Goal: Information Seeking & Learning: Check status

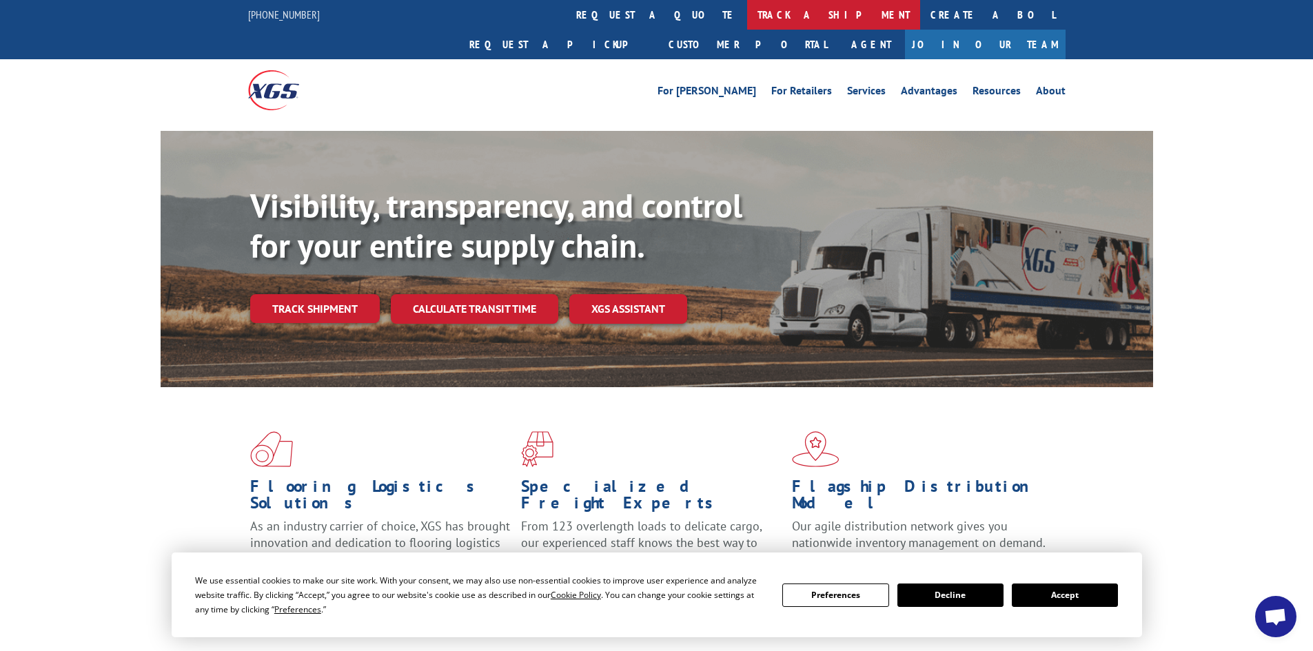
click at [747, 13] on link "track a shipment" at bounding box center [833, 15] width 173 height 30
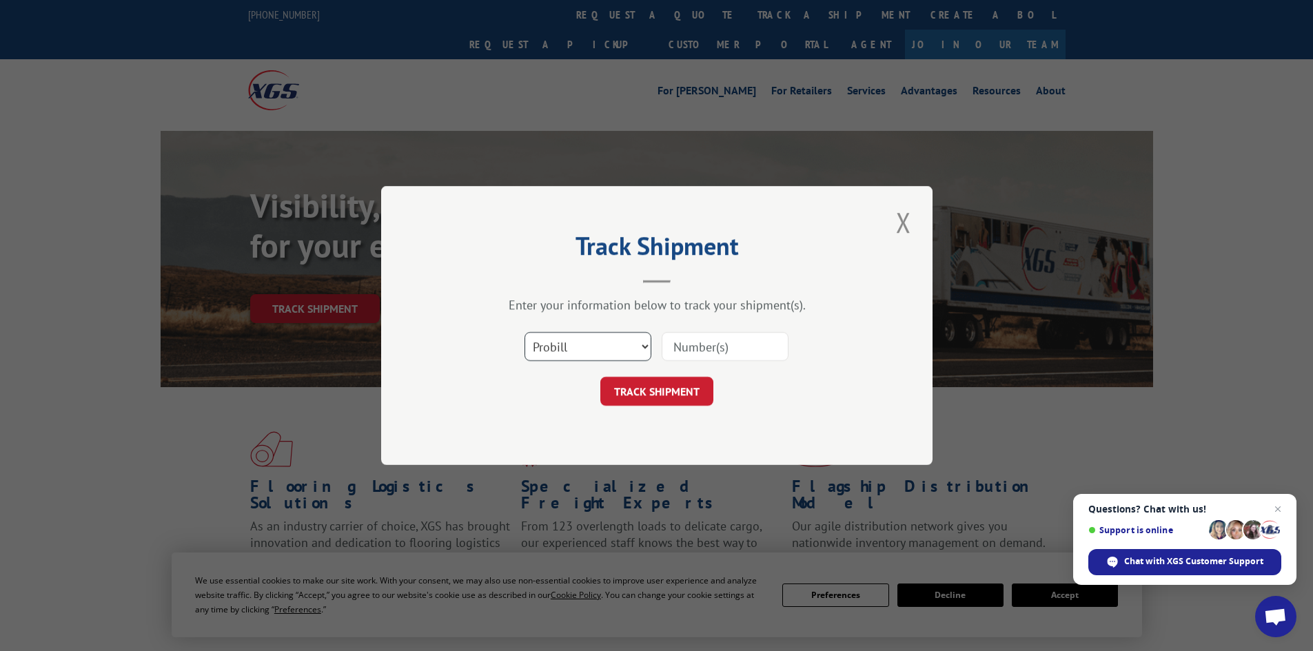
click at [566, 342] on select "Select category... Probill BOL PO" at bounding box center [587, 346] width 127 height 29
select select "bol"
click at [524, 332] on select "Select category... Probill BOL PO" at bounding box center [587, 346] width 127 height 29
click at [707, 349] on input at bounding box center [725, 346] width 127 height 29
paste input "5943698"
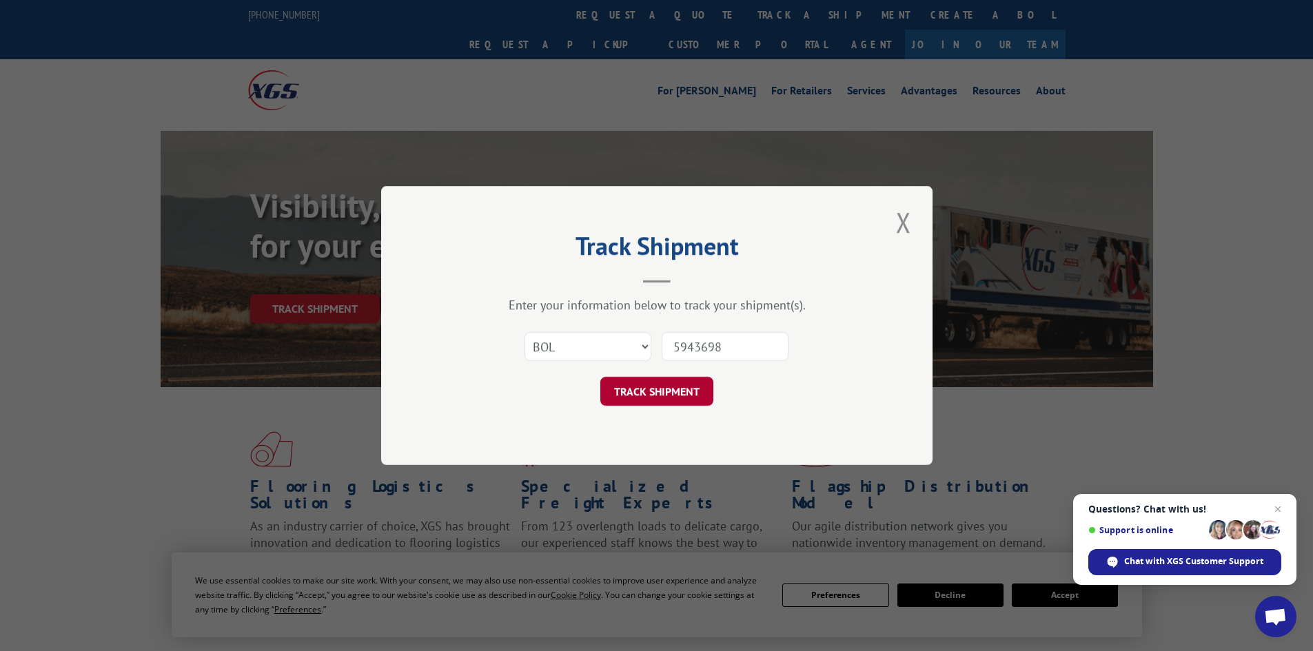
type input "5943698"
click at [654, 378] on button "TRACK SHIPMENT" at bounding box center [656, 391] width 113 height 29
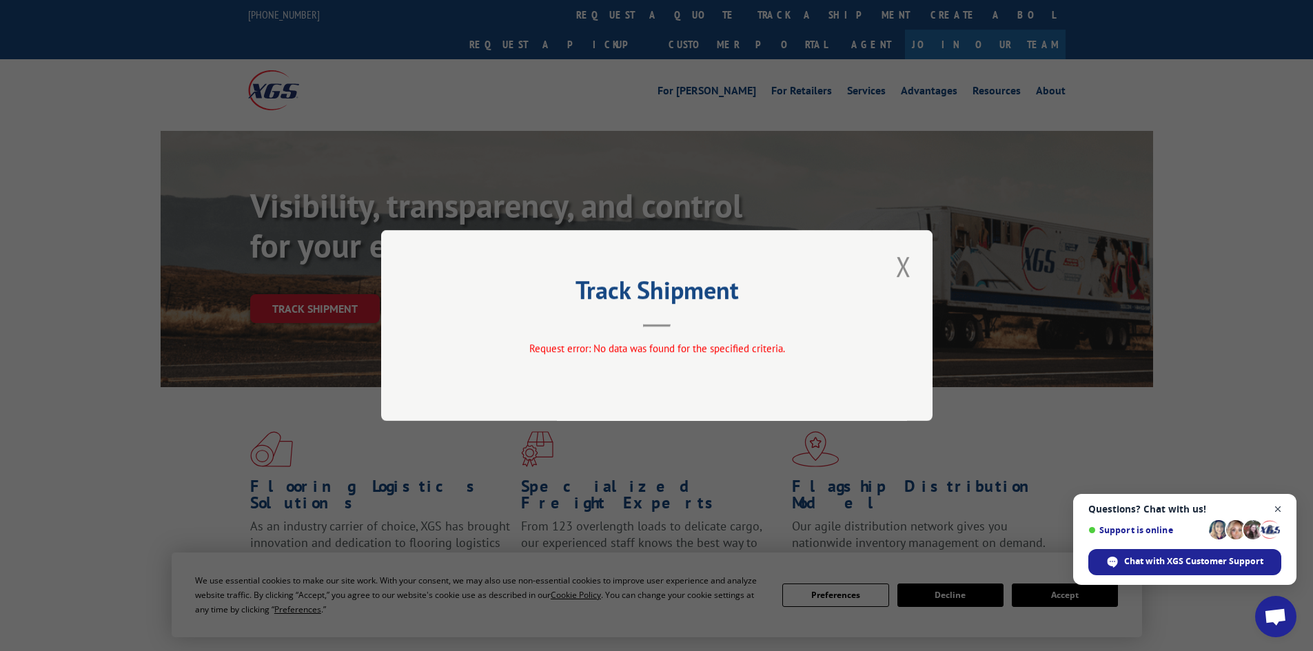
click at [1280, 511] on span "Open chat" at bounding box center [1277, 509] width 17 height 17
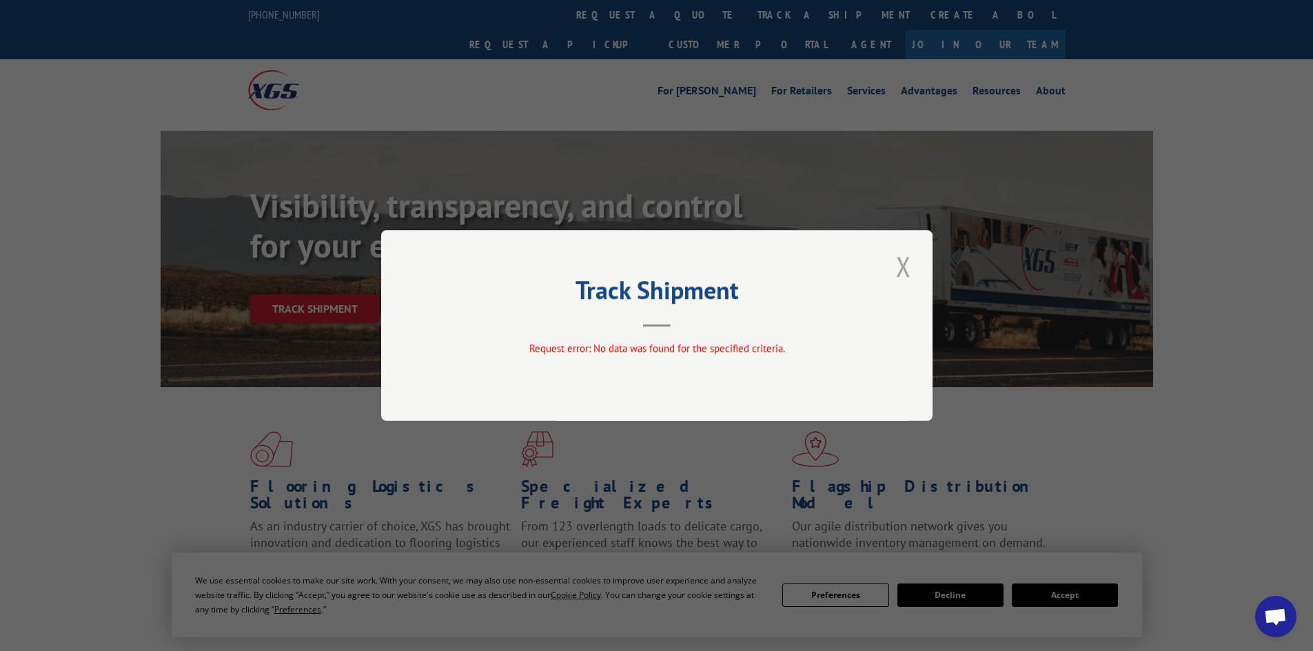
click at [908, 261] on button "Close modal" at bounding box center [903, 266] width 23 height 38
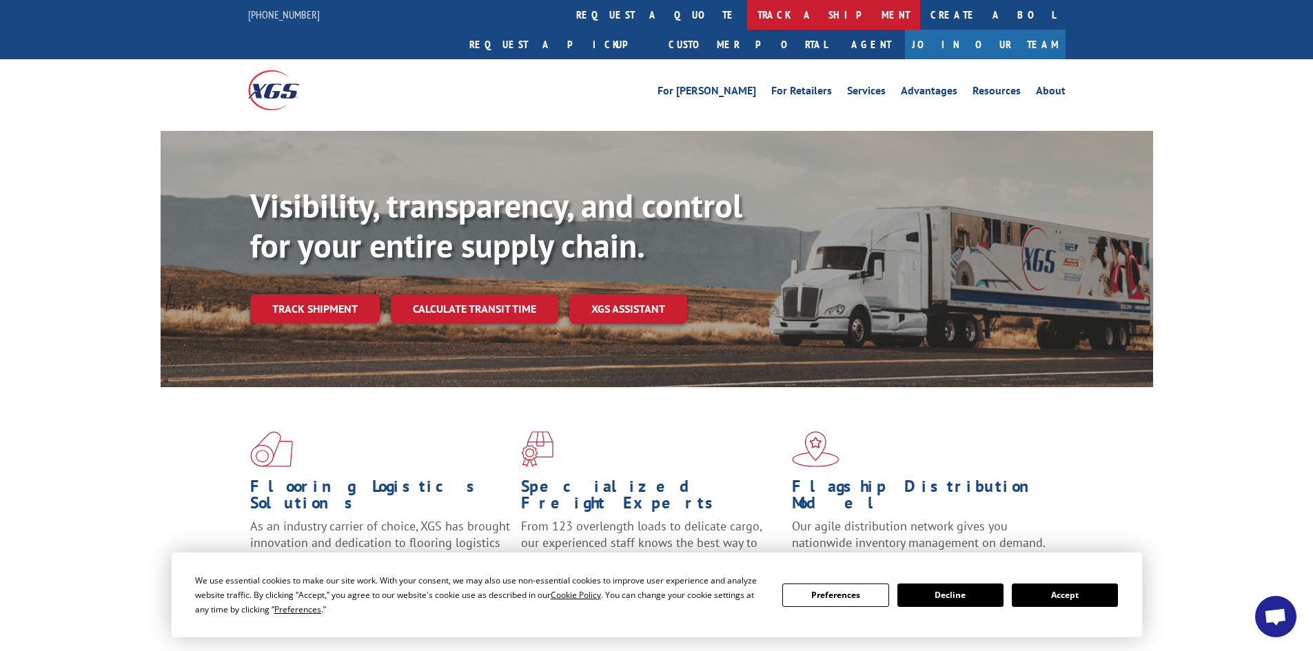
click at [747, 15] on link "track a shipment" at bounding box center [833, 15] width 173 height 30
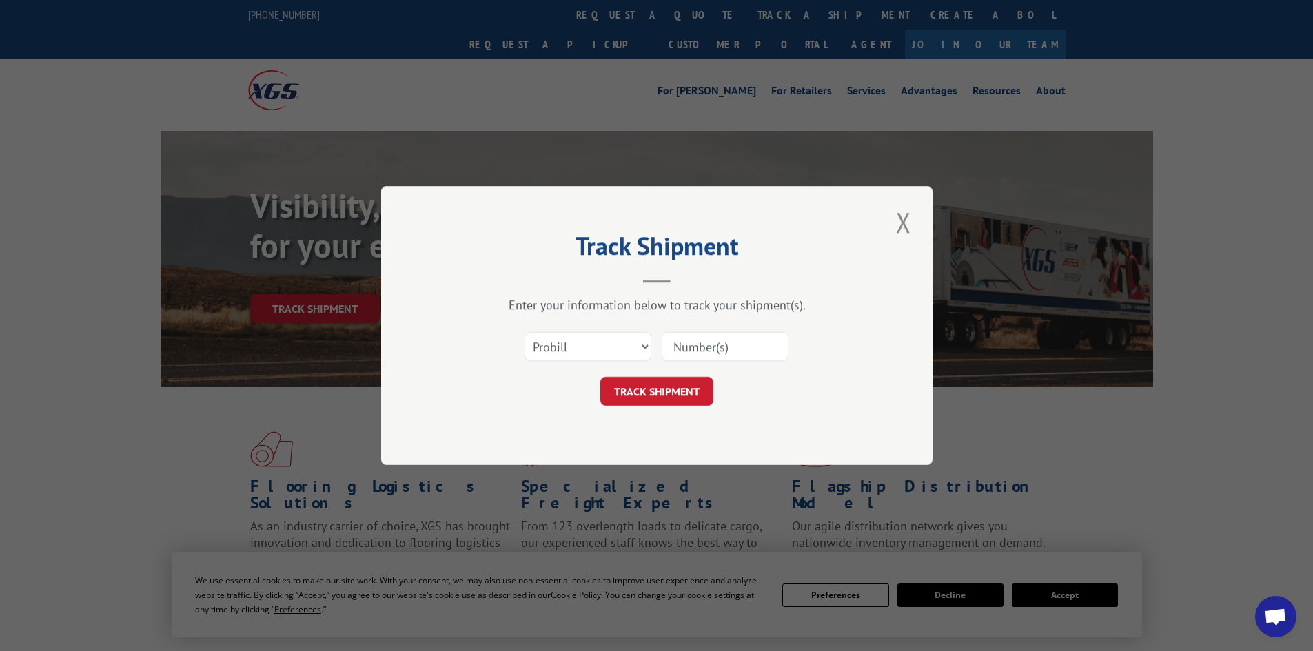
click at [573, 329] on div "Select category... Probill BOL PO" at bounding box center [656, 346] width 413 height 45
click at [587, 350] on select "Select category... Probill BOL PO" at bounding box center [587, 346] width 127 height 29
select select "po"
click at [524, 332] on select "Select category... Probill BOL PO" at bounding box center [587, 346] width 127 height 29
click at [696, 345] on input at bounding box center [725, 346] width 127 height 29
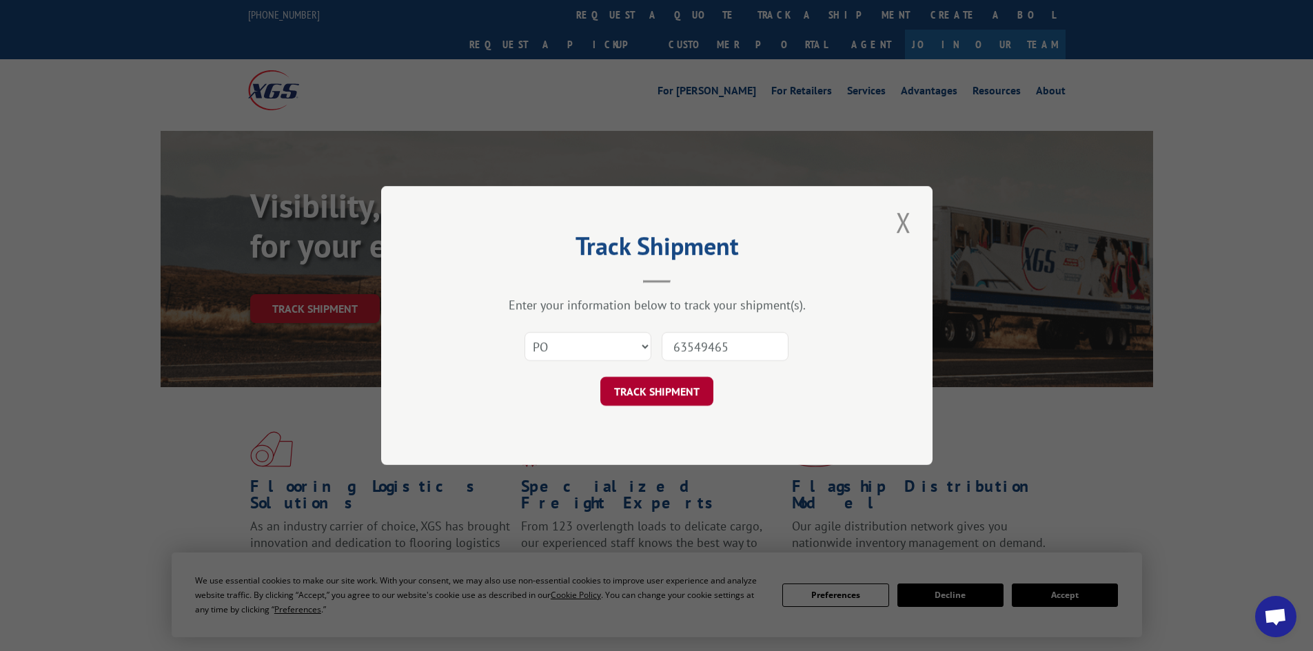
type input "63549465"
click at [692, 380] on button "TRACK SHIPMENT" at bounding box center [656, 391] width 113 height 29
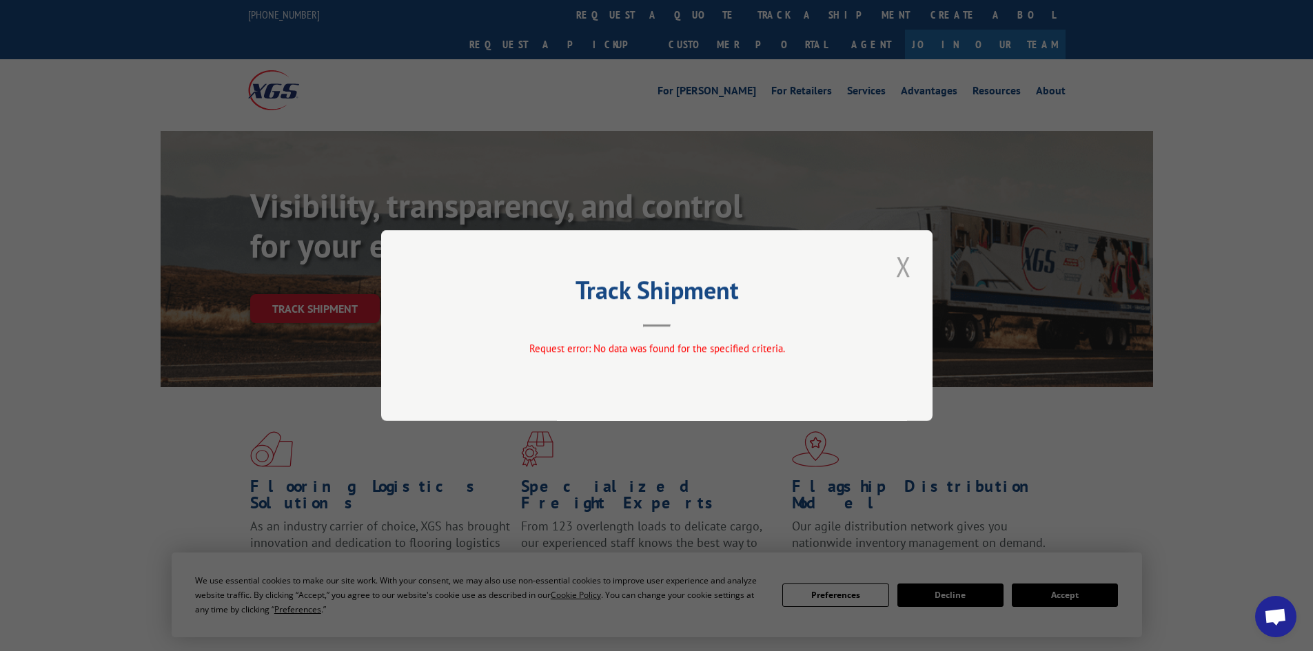
click at [911, 261] on button "Close modal" at bounding box center [903, 266] width 23 height 38
